Goal: Task Accomplishment & Management: Use online tool/utility

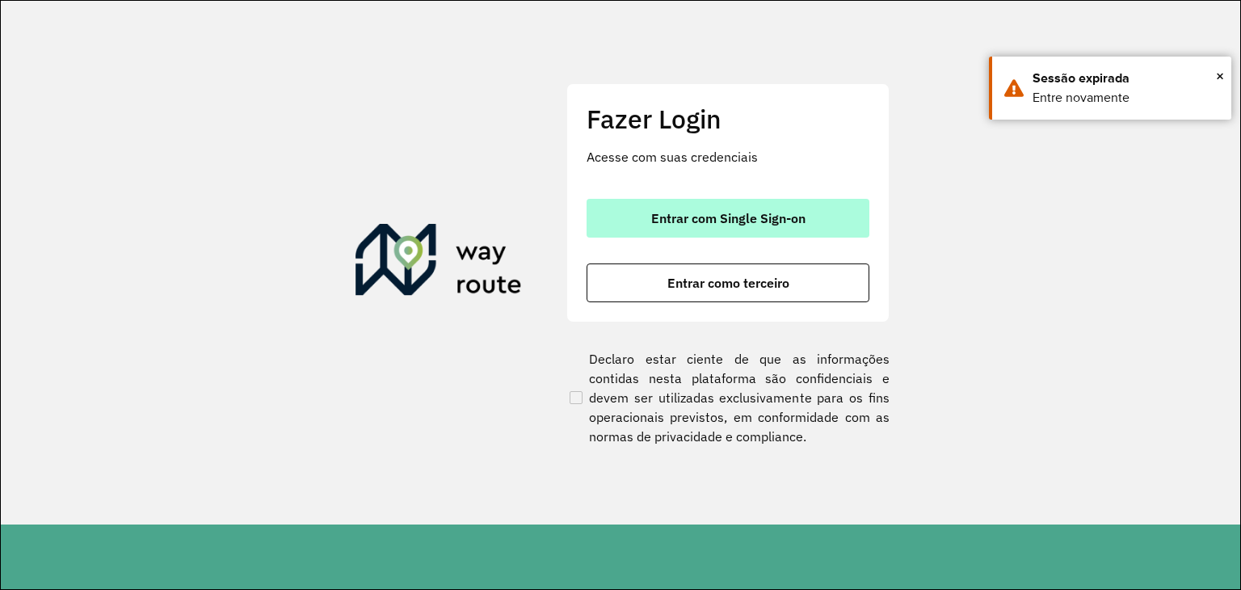
click at [731, 212] on span "Entrar com Single Sign-on" at bounding box center [728, 218] width 154 height 13
